Goal: Information Seeking & Learning: Check status

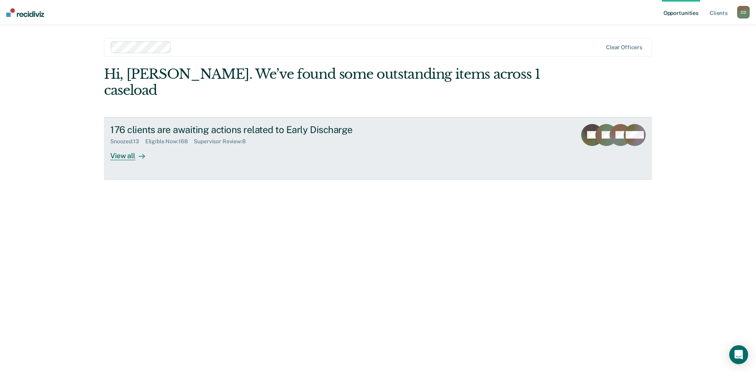
click at [116, 145] on div "View all" at bounding box center [132, 152] width 44 height 15
